Goal: Information Seeking & Learning: Learn about a topic

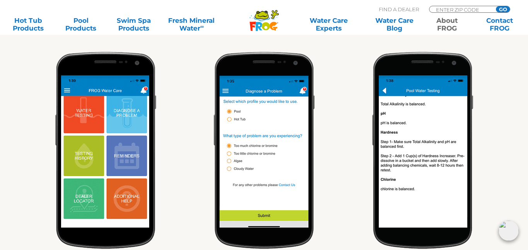
scroll to position [290, 0]
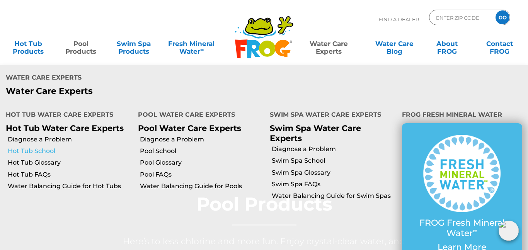
click at [47, 147] on link "Hot Tub School" at bounding box center [70, 151] width 124 height 8
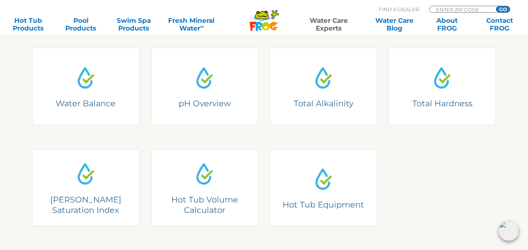
scroll to position [222, 0]
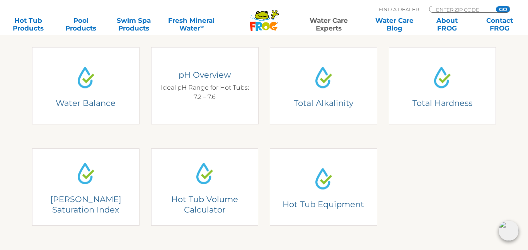
click at [205, 101] on div "pH Overview Ideal pH Range for Hot Tubs: 7.2 – 7.6" at bounding box center [204, 86] width 96 height 32
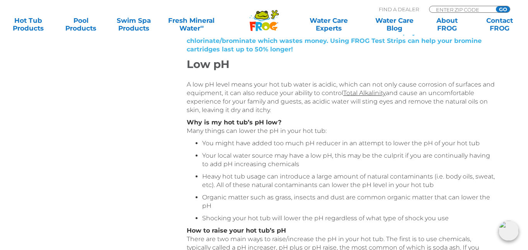
scroll to position [280, 0]
click at [205, 101] on p "A low pH level means your hot tub water is acidic, which can not only cause cor…" at bounding box center [341, 98] width 309 height 34
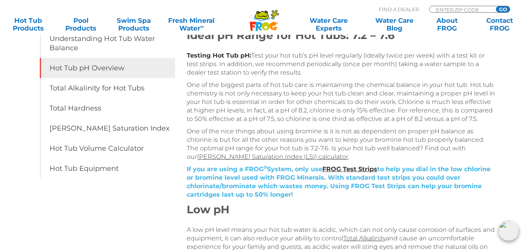
scroll to position [136, 0]
click at [205, 101] on p "One of the biggest parts of hot tub care is maintaining the chemical balance in…" at bounding box center [341, 101] width 309 height 42
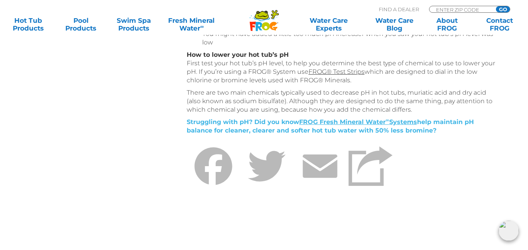
scroll to position [657, 0]
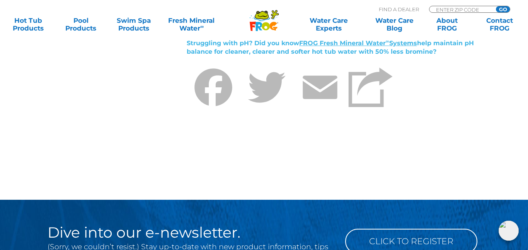
scroll to position [735, 0]
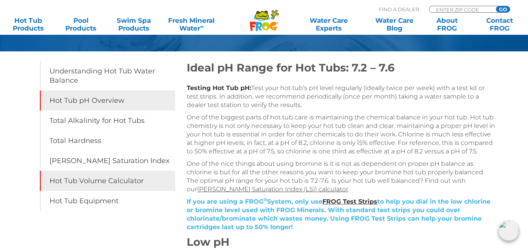
scroll to position [103, 0]
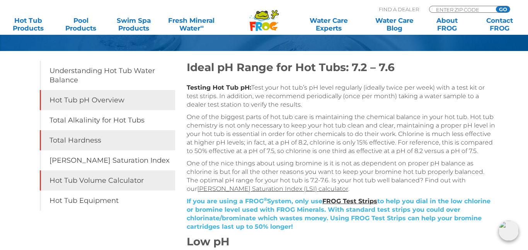
click at [172, 149] on link "Total Hardness" at bounding box center [107, 140] width 135 height 20
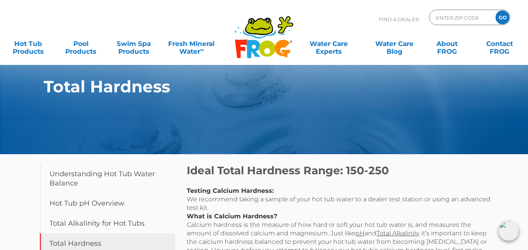
click at [172, 149] on section "Total Hardness" at bounding box center [264, 77] width 528 height 154
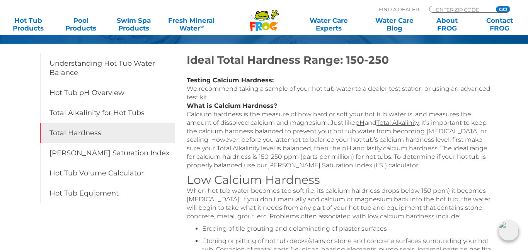
scroll to position [115, 0]
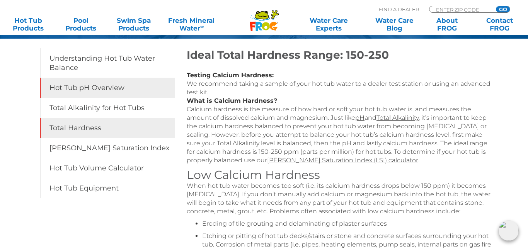
click at [107, 88] on link "Hot Tub pH Overview" at bounding box center [107, 88] width 135 height 20
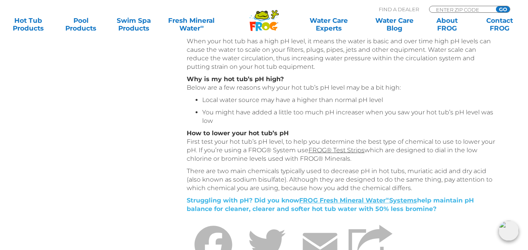
scroll to position [576, 0]
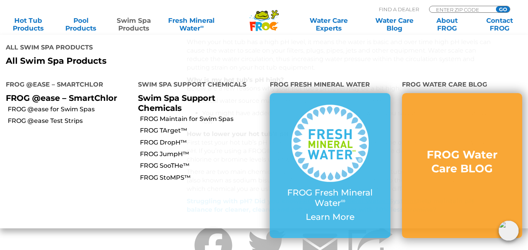
click at [118, 30] on link "Swim Spa Products" at bounding box center [133, 24] width 41 height 15
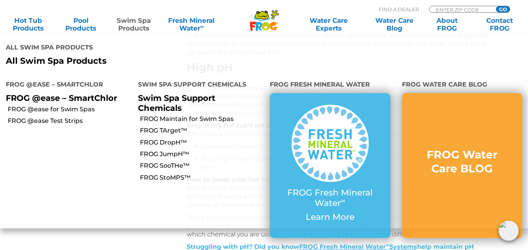
scroll to position [511, 0]
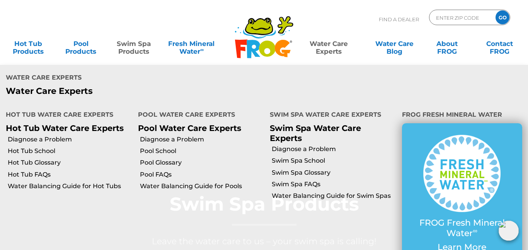
click at [332, 50] on link "Water Care Experts" at bounding box center [328, 43] width 66 height 15
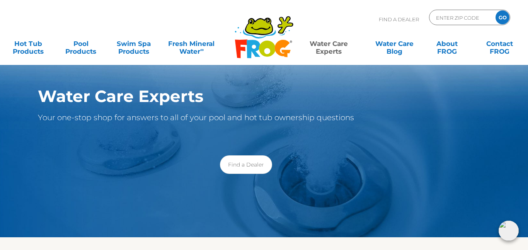
click at [332, 50] on link "Water Care Experts" at bounding box center [328, 43] width 66 height 15
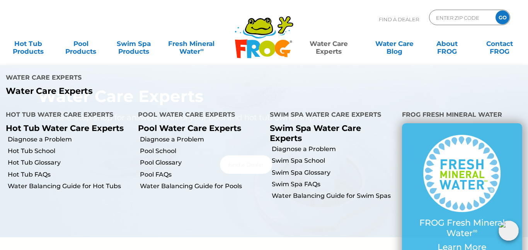
click at [190, 180] on li "Water Balancing Guide for Pools" at bounding box center [198, 186] width 132 height 12
click at [71, 168] on li "Hot Tub FAQs" at bounding box center [66, 174] width 132 height 12
click at [70, 182] on link "Water Balancing Guide for Hot Tubs" at bounding box center [70, 186] width 124 height 8
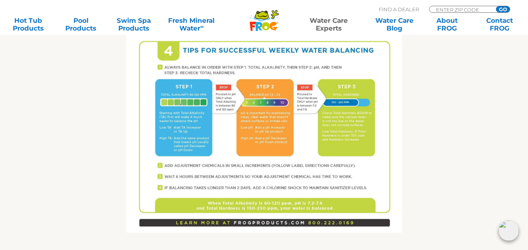
scroll to position [539, 0]
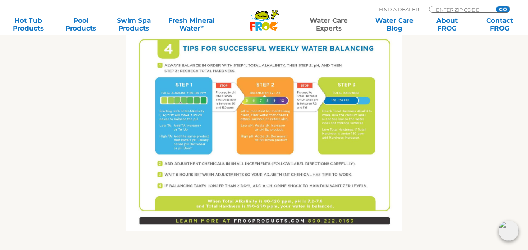
click at [192, 121] on img at bounding box center [263, 52] width 275 height 356
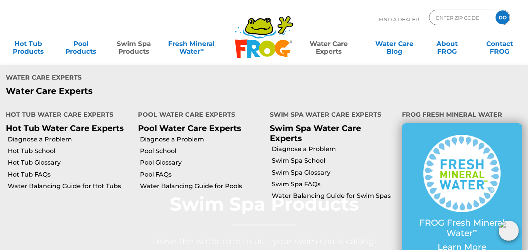
click at [328, 50] on link "Water Care Experts" at bounding box center [328, 43] width 66 height 15
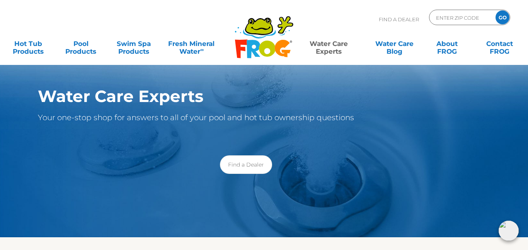
click at [233, 123] on p "Your one-stop shop for answers to all of your pool and hot tub ownership questi…" at bounding box center [246, 117] width 416 height 12
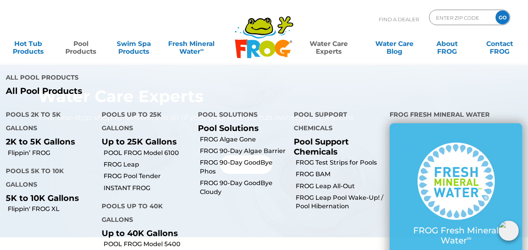
click at [59, 86] on p "All Pool Products" at bounding box center [132, 91] width 252 height 10
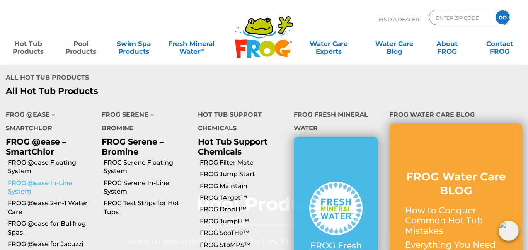
click at [58, 179] on link "FROG @ease In-Line System" at bounding box center [52, 187] width 88 height 17
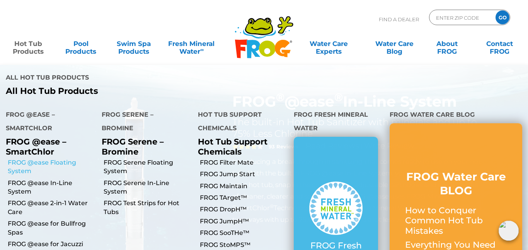
click at [42, 158] on link "FROG @ease Floating System" at bounding box center [52, 166] width 88 height 17
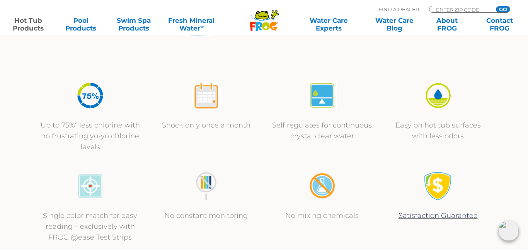
click at [269, 147] on div "Up to 75%* less chlorine with no frustrating yo-yo chlorine levels Shock only o…" at bounding box center [263, 116] width 463 height 90
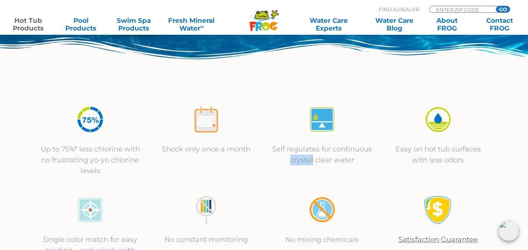
scroll to position [224, 0]
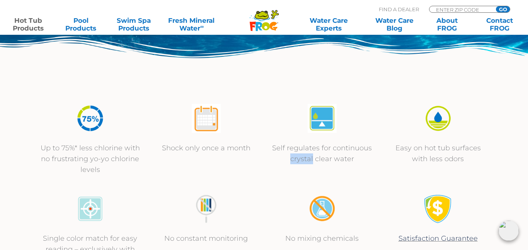
click at [207, 207] on img at bounding box center [206, 208] width 29 height 29
click at [204, 238] on p "No constant monitoring" at bounding box center [206, 238] width 100 height 11
click at [205, 204] on img at bounding box center [206, 208] width 29 height 29
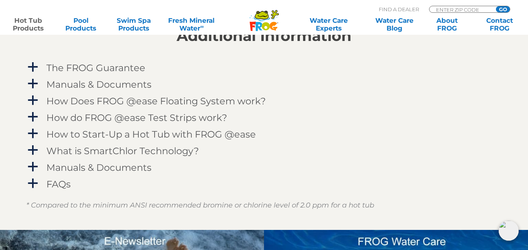
click at [205, 204] on em "* Compared to the minimum ANSI recommended bromine or chlorine level of 2.0 ppm…" at bounding box center [200, 205] width 348 height 8
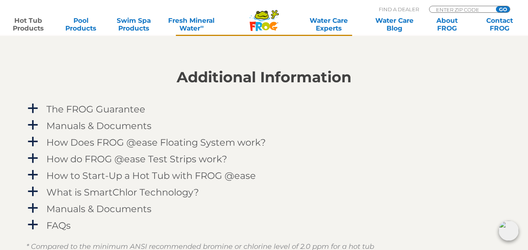
scroll to position [744, 0]
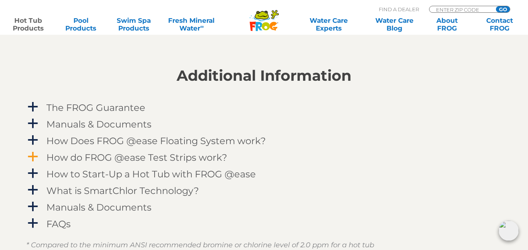
click at [155, 158] on h4 "How do FROG @ease Test Strips work?" at bounding box center [136, 157] width 181 height 10
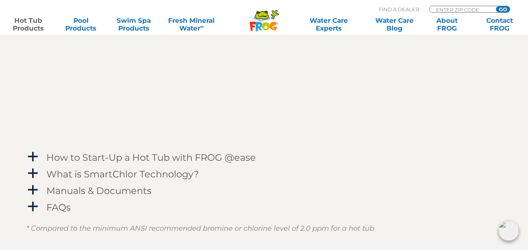
scroll to position [981, 0]
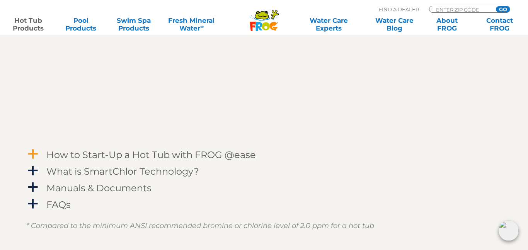
click at [162, 157] on h4 "How to Start-Up a Hot Tub with FROG @ease" at bounding box center [150, 154] width 209 height 10
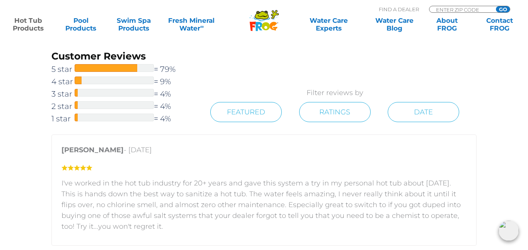
scroll to position [1471, 0]
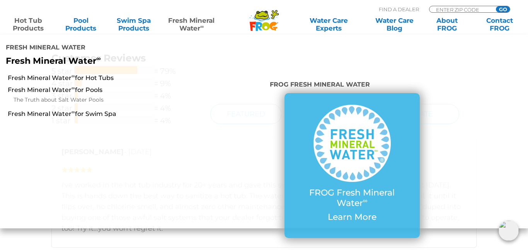
click at [190, 23] on link "Fresh Mineral Water ∞" at bounding box center [191, 24] width 51 height 15
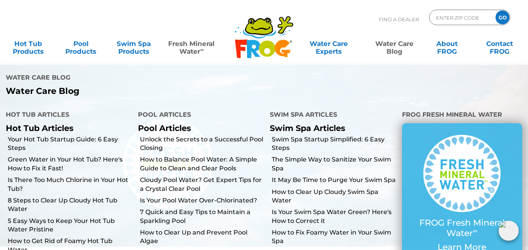
click at [394, 46] on link "Water Care Blog" at bounding box center [393, 43] width 41 height 15
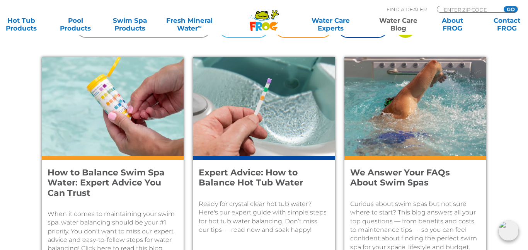
scroll to position [308, 0]
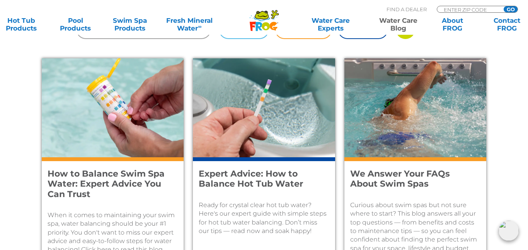
click at [232, 224] on p "Ready for crystal clear hot tub water? Here's our expert guide with simple step…" at bounding box center [264, 218] width 130 height 35
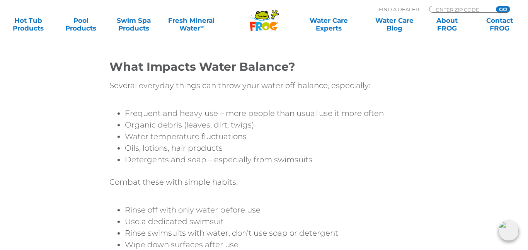
scroll to position [1526, 0]
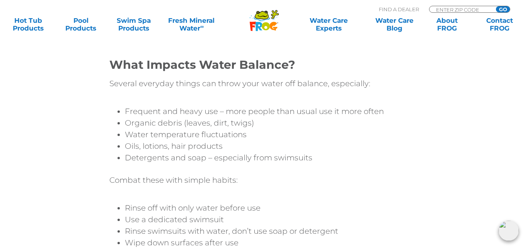
click at [228, 162] on div at bounding box center [263, 168] width 309 height 12
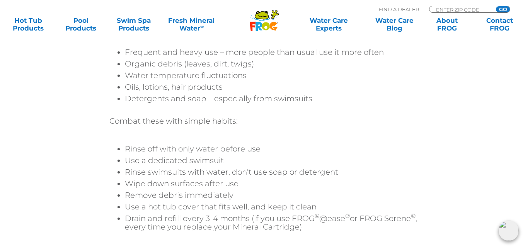
scroll to position [1590, 0]
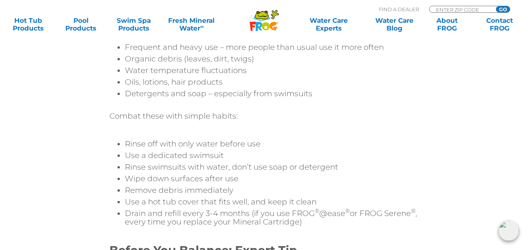
click at [241, 151] on li "Use a dedicated swimsuit" at bounding box center [272, 155] width 294 height 8
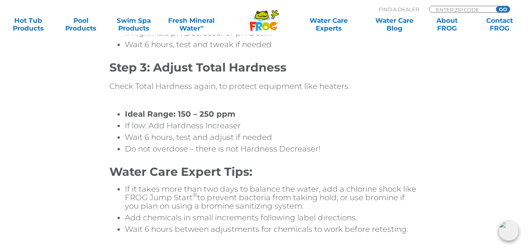
scroll to position [2269, 0]
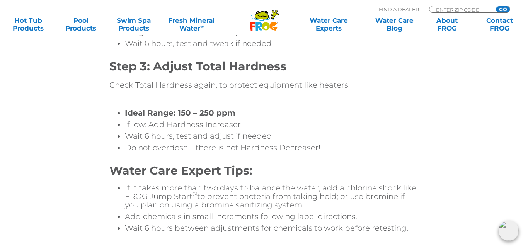
click at [280, 132] on li "Wait 6 hours, test and adjust if needed" at bounding box center [272, 136] width 294 height 8
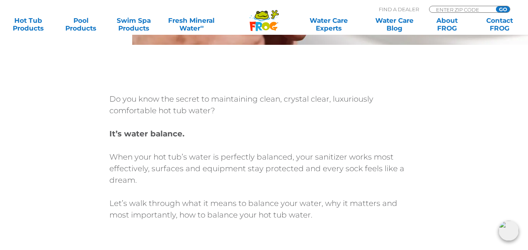
scroll to position [0, 0]
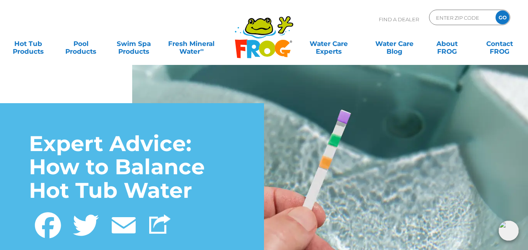
click at [294, 155] on img at bounding box center [330, 186] width 396 height 264
